Goal: Navigation & Orientation: Understand site structure

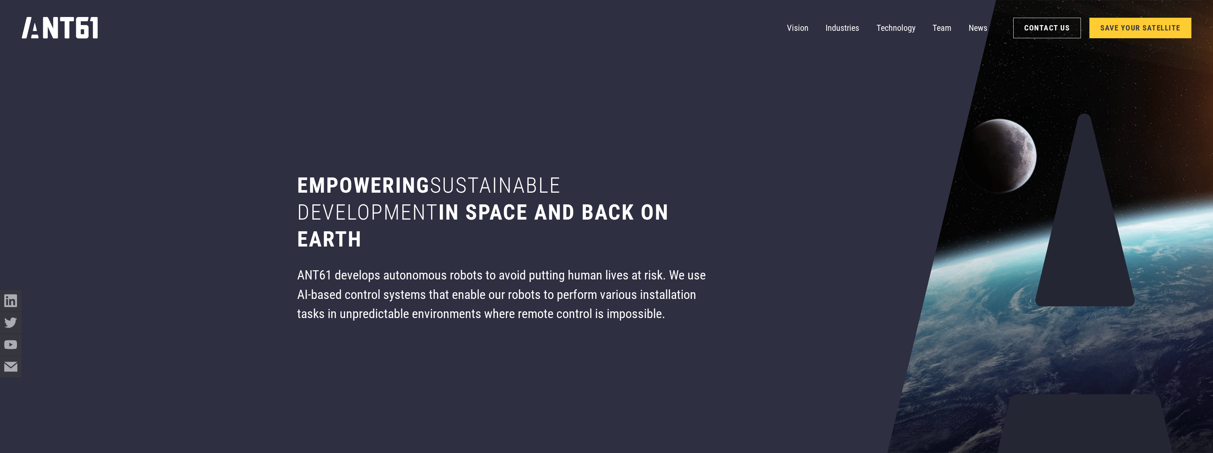
drag, startPoint x: 60, startPoint y: 24, endPoint x: 335, endPoint y: 27, distance: 275.1
drag, startPoint x: 335, startPoint y: 27, endPoint x: 57, endPoint y: 39, distance: 278.2
drag, startPoint x: 57, startPoint y: 39, endPoint x: 40, endPoint y: 31, distance: 18.5
drag, startPoint x: 40, startPoint y: 31, endPoint x: 18, endPoint y: 28, distance: 22.4
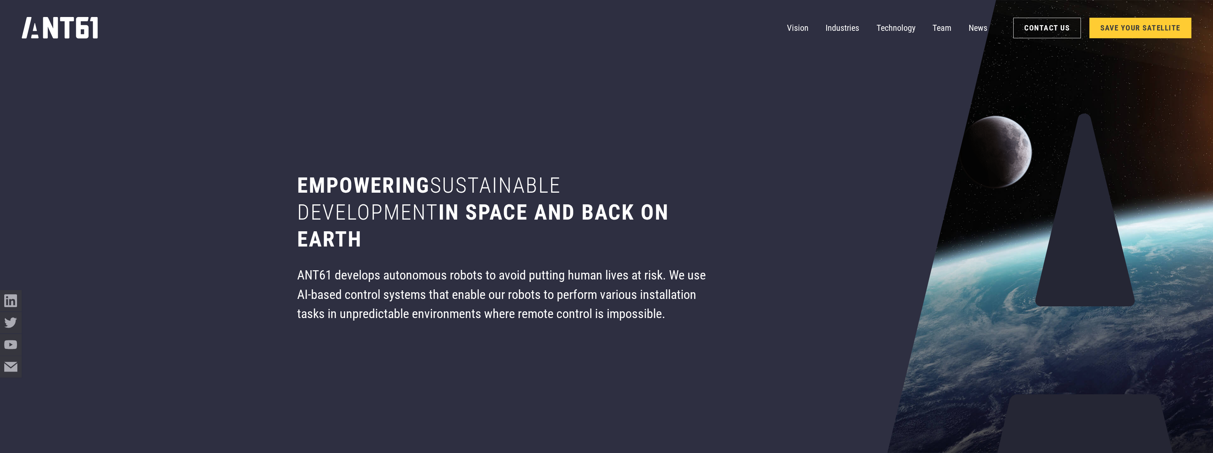
drag, startPoint x: 18, startPoint y: 28, endPoint x: 32, endPoint y: 21, distance: 15.2
click at [312, 50] on div "Vision Industries Industries Technology Team News Contact Us SAVE YOUR SATELLITE" at bounding box center [607, 28] width 1170 height 56
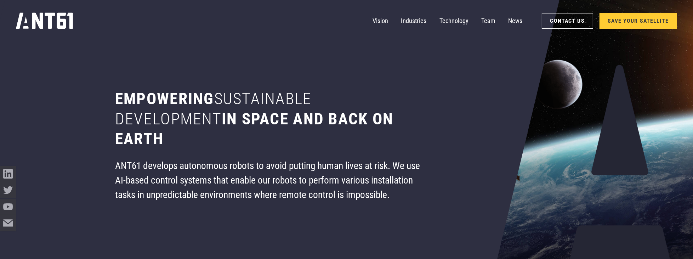
drag, startPoint x: 32, startPoint y: 22, endPoint x: 23, endPoint y: 19, distance: 9.3
drag, startPoint x: 23, startPoint y: 19, endPoint x: 18, endPoint y: 23, distance: 5.8
drag, startPoint x: 18, startPoint y: 23, endPoint x: 32, endPoint y: 21, distance: 13.9
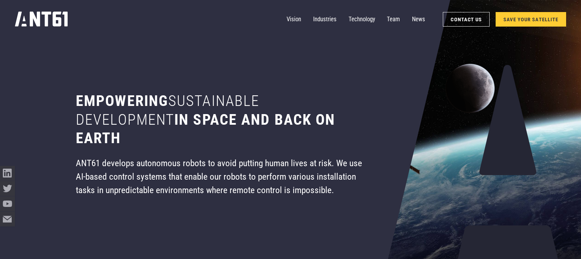
click at [23, 18] on icon "home" at bounding box center [41, 19] width 53 height 15
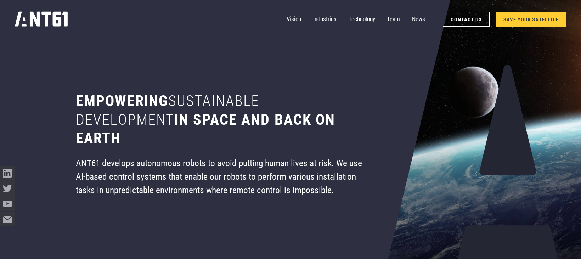
drag, startPoint x: 97, startPoint y: 6, endPoint x: 12, endPoint y: 38, distance: 90.3
click at [12, 38] on div "Vision Industries Industries Technology Team News Contact Us SAVE YOUR SATELLITE" at bounding box center [290, 19] width 581 height 39
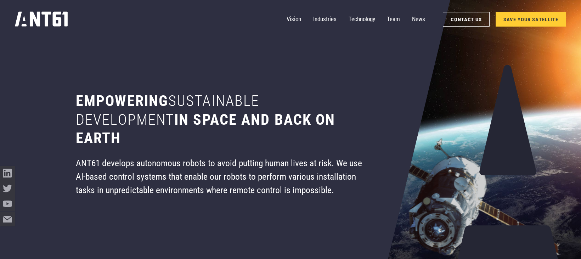
drag, startPoint x: 582, startPoint y: 73, endPoint x: 33, endPoint y: 45, distance: 550.6
click at [33, 45] on div at bounding box center [290, 129] width 581 height 259
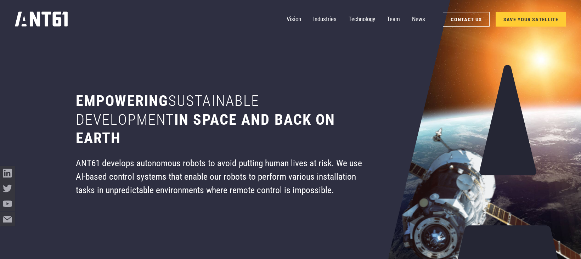
click at [478, 61] on section "Empowering sustainable development in space and back on earth ANT61 develops au…" at bounding box center [290, 129] width 477 height 259
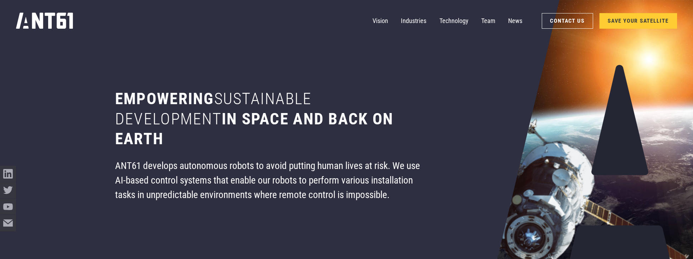
click at [61, 17] on icon "home" at bounding box center [44, 20] width 57 height 16
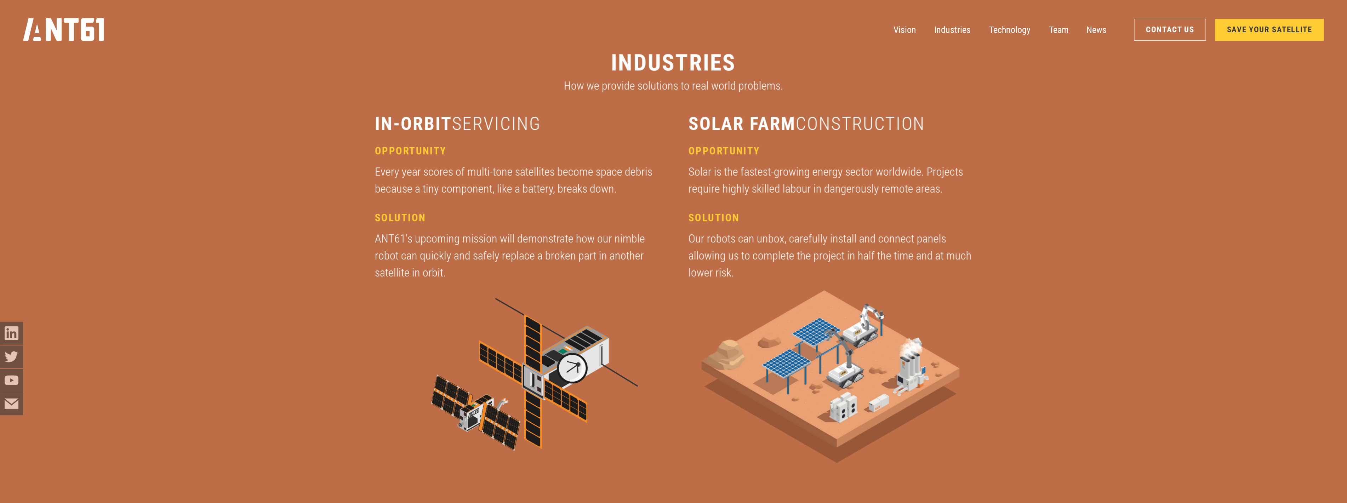
scroll to position [1942, 0]
drag, startPoint x: 91, startPoint y: 38, endPoint x: 309, endPoint y: 175, distance: 257.8
click at [311, 174] on div "industries How we provide solutions to real world problems. in-orbit servicing …" at bounding box center [673, 278] width 732 height 556
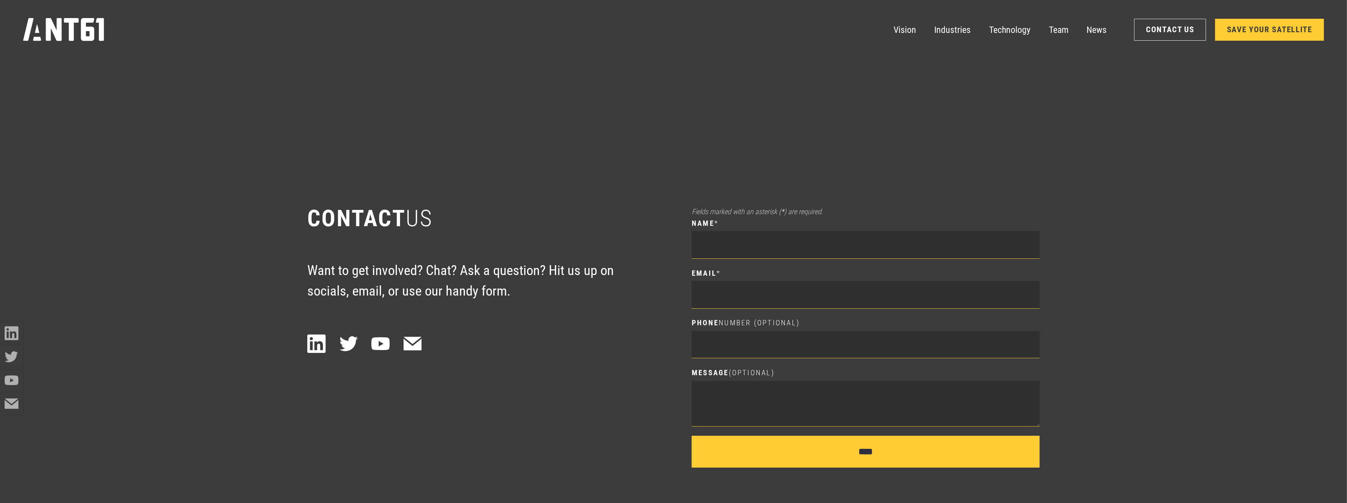
scroll to position [6998, 0]
